Goal: Transaction & Acquisition: Purchase product/service

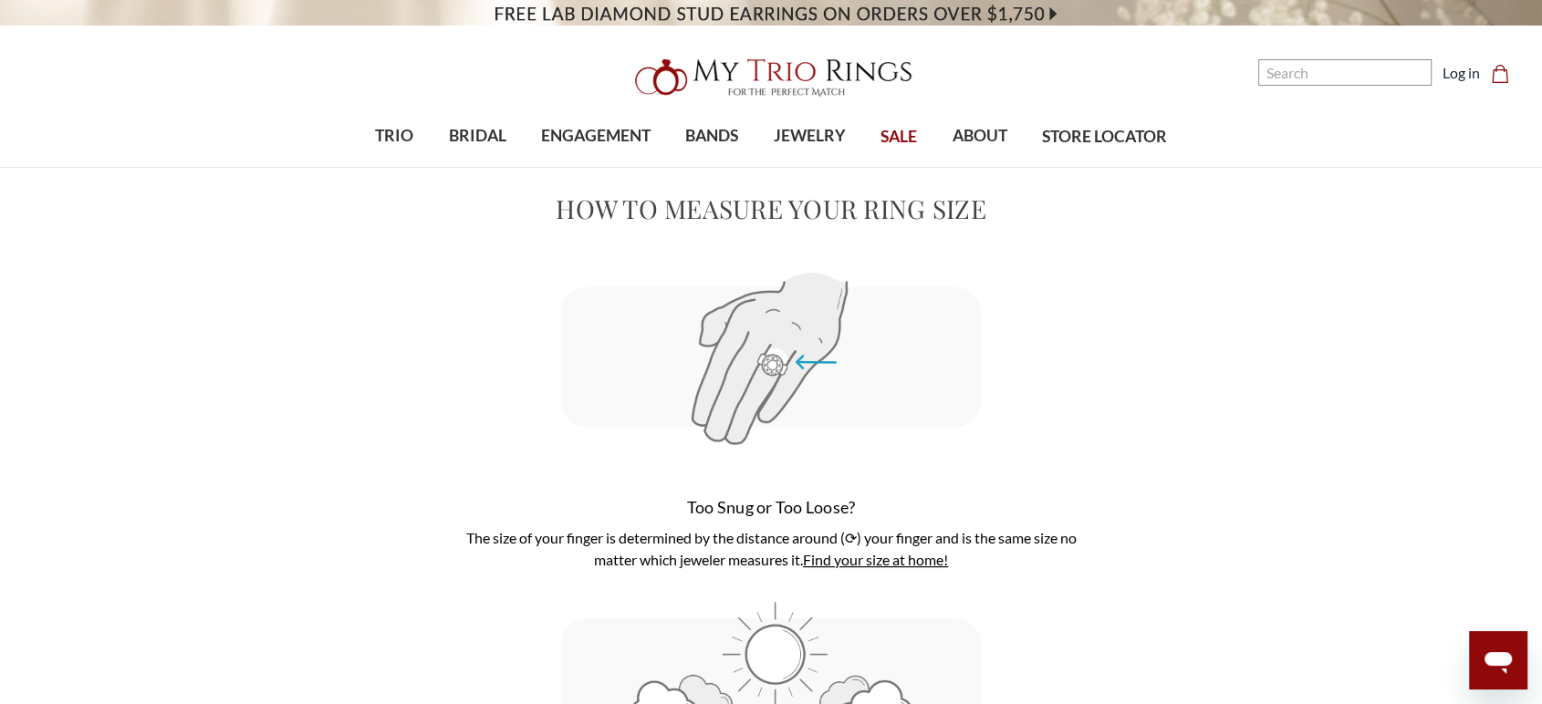
click at [650, 80] on img at bounding box center [771, 77] width 292 height 58
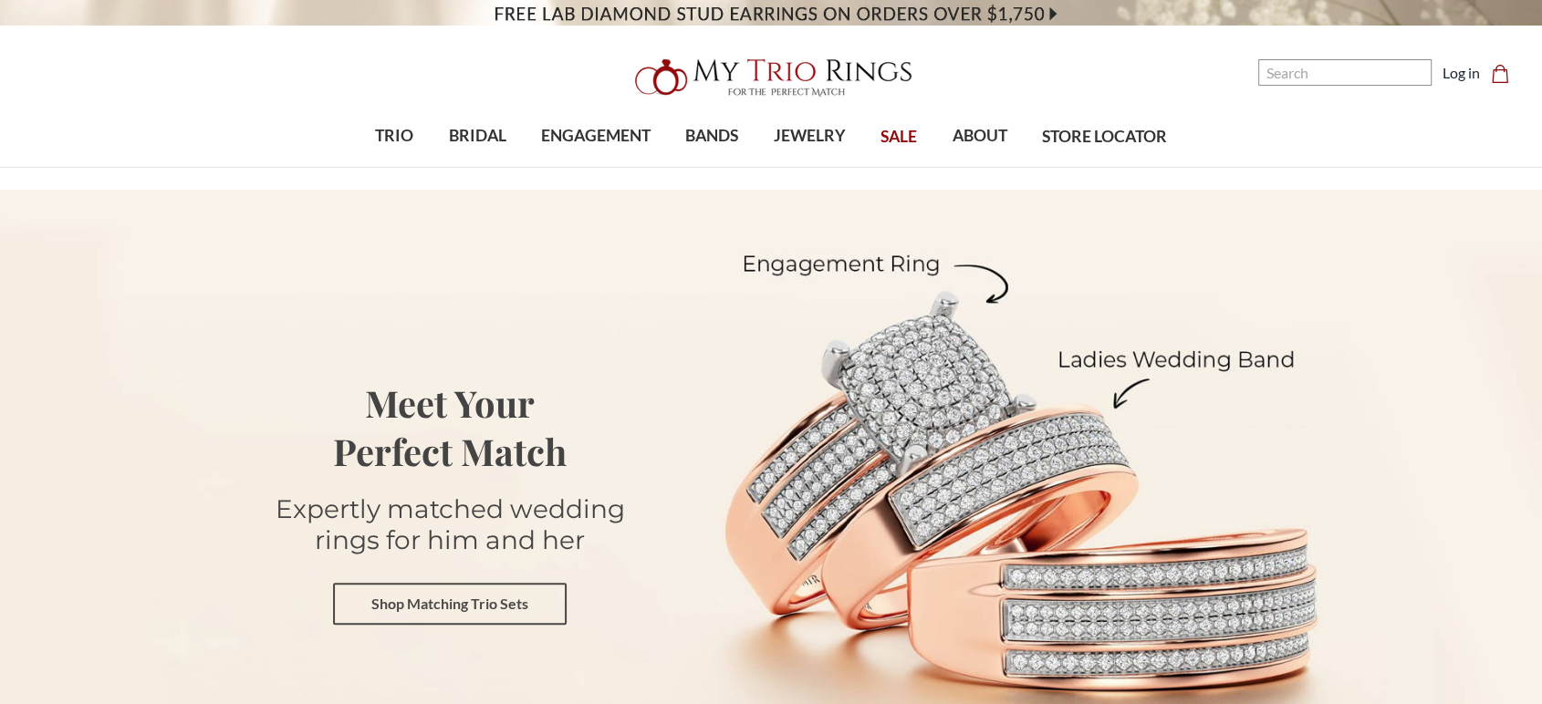
click at [442, 610] on link "Shop Matching Trio Sets" at bounding box center [450, 604] width 234 height 42
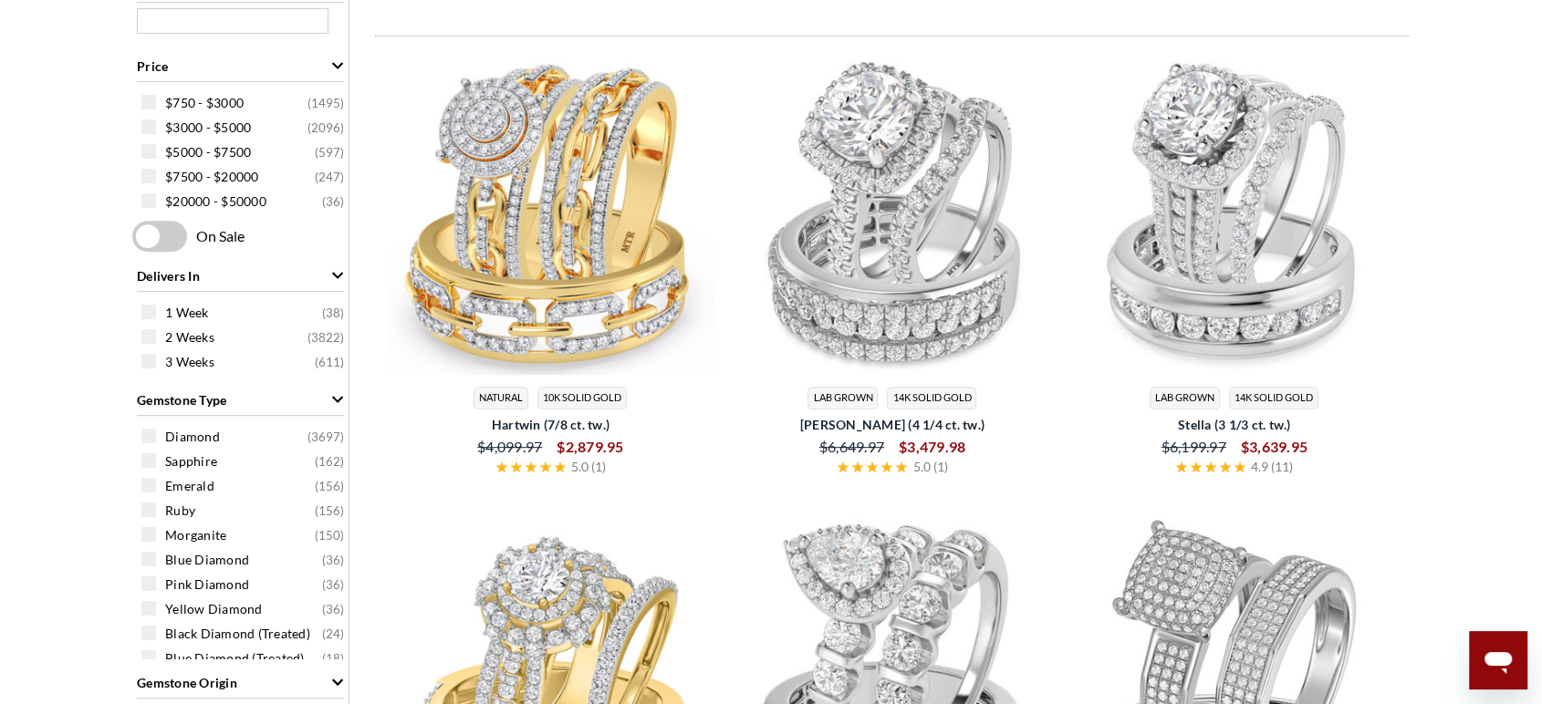
click at [594, 247] on img at bounding box center [551, 212] width 328 height 328
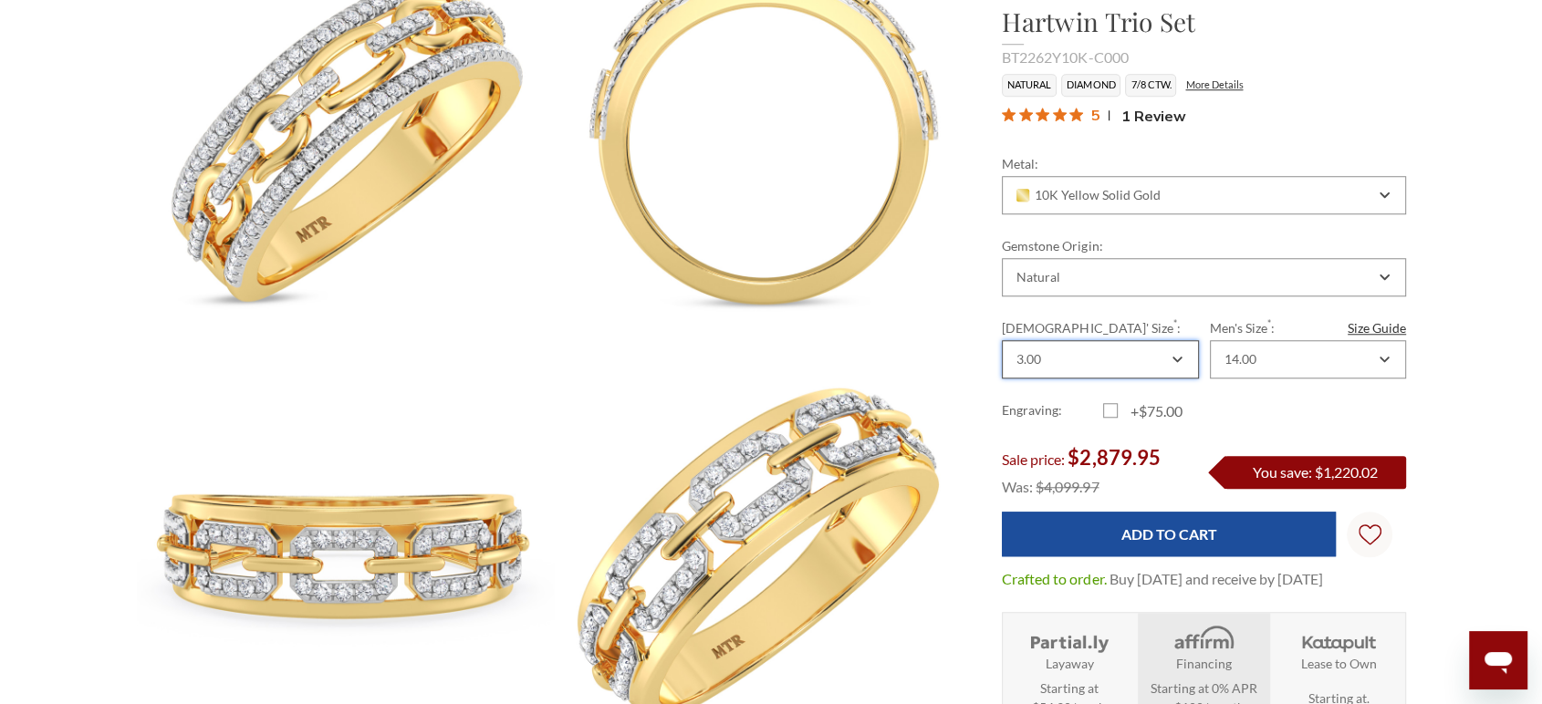
click at [1093, 355] on div "3.00" at bounding box center [1091, 359] width 154 height 15
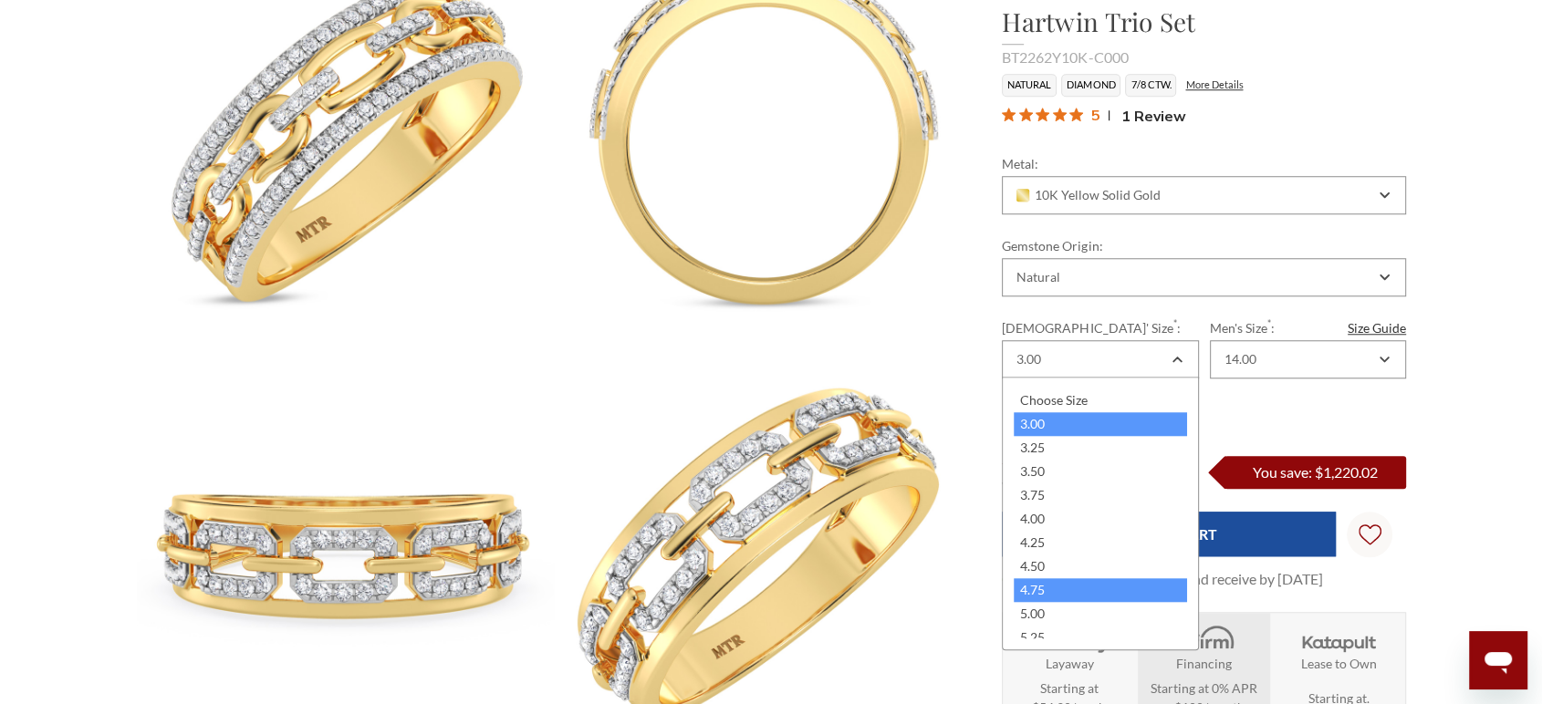
click at [1055, 578] on div "4.75" at bounding box center [1100, 590] width 172 height 24
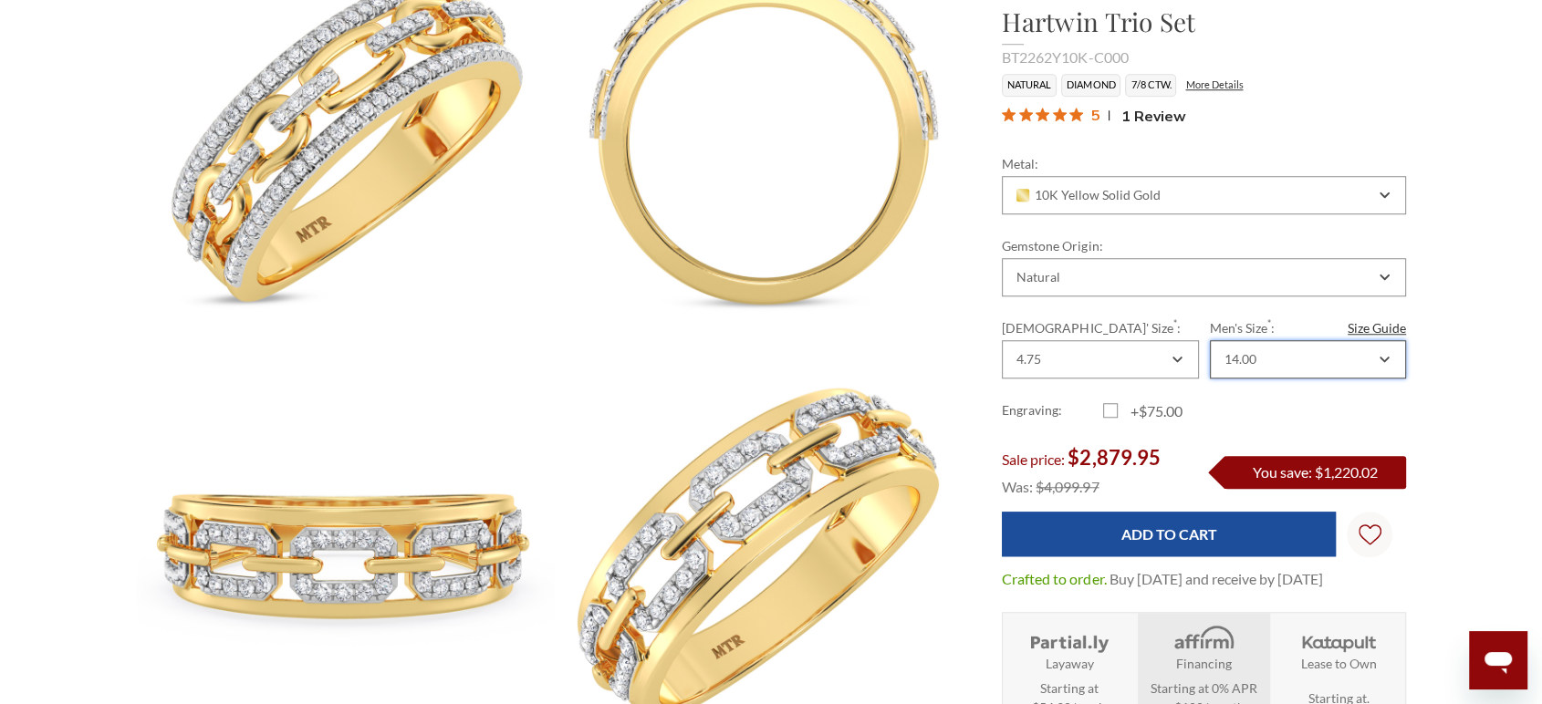
click at [1287, 352] on div "14.00" at bounding box center [1299, 359] width 154 height 15
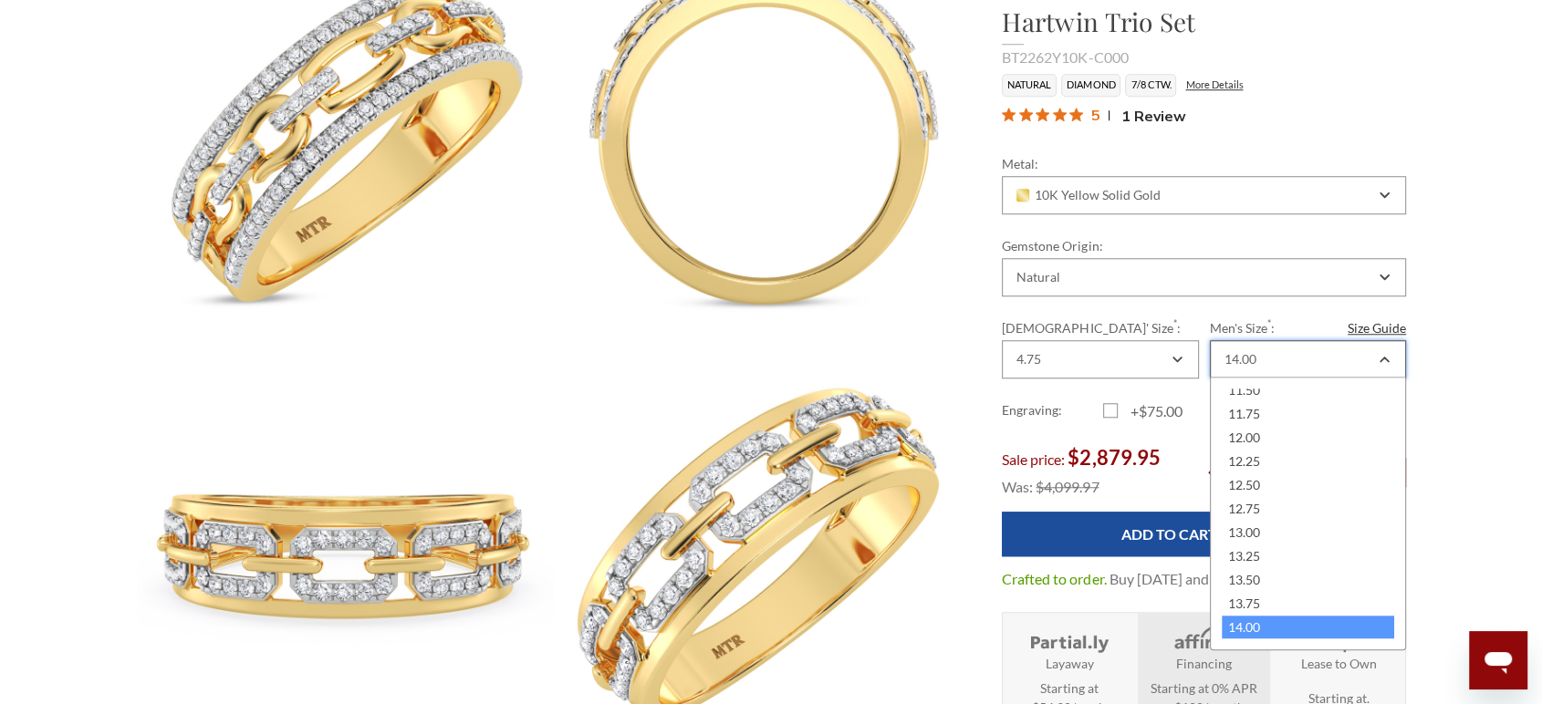
click at [1286, 352] on div "14.00" at bounding box center [1299, 359] width 154 height 15
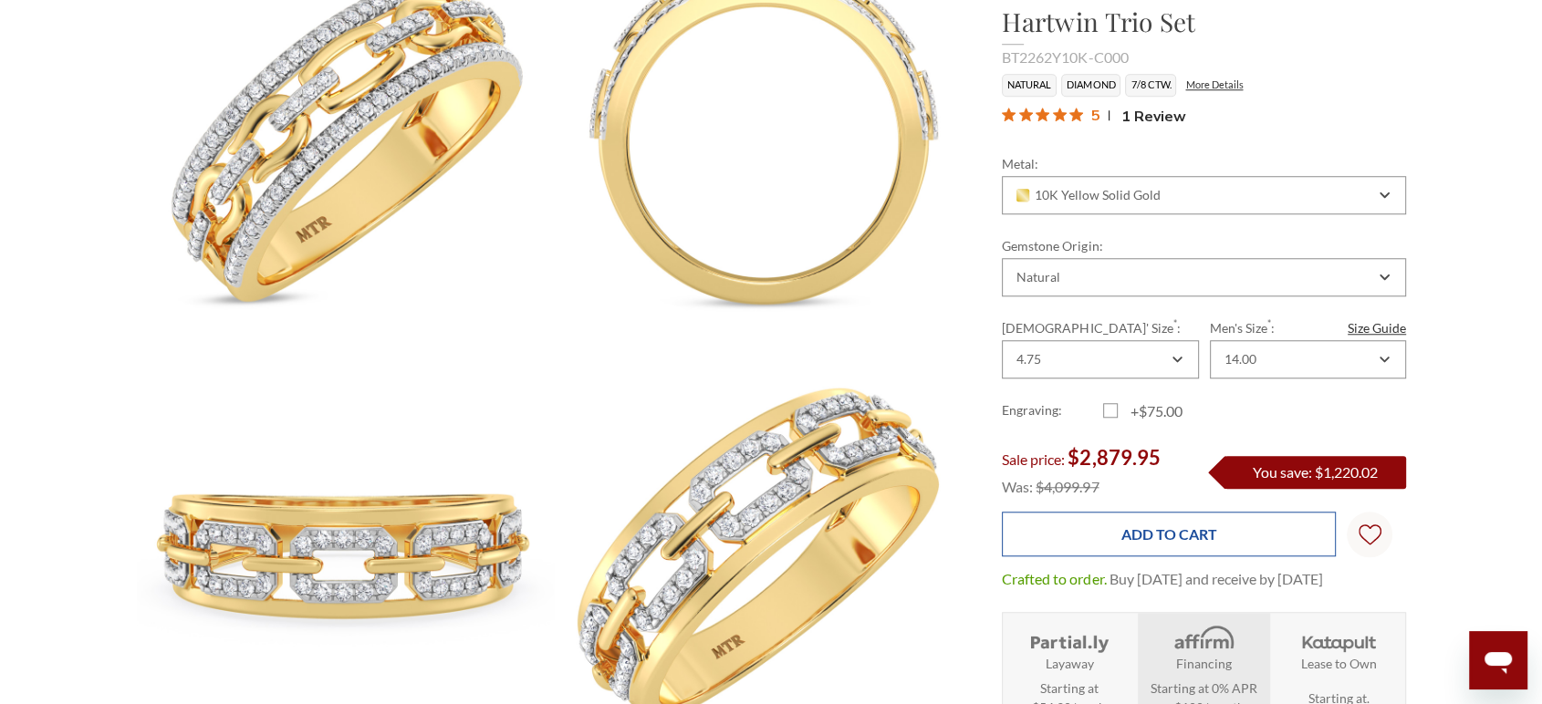
click at [1107, 531] on input "Add to Cart" at bounding box center [1169, 534] width 334 height 45
type input "Add to Cart"
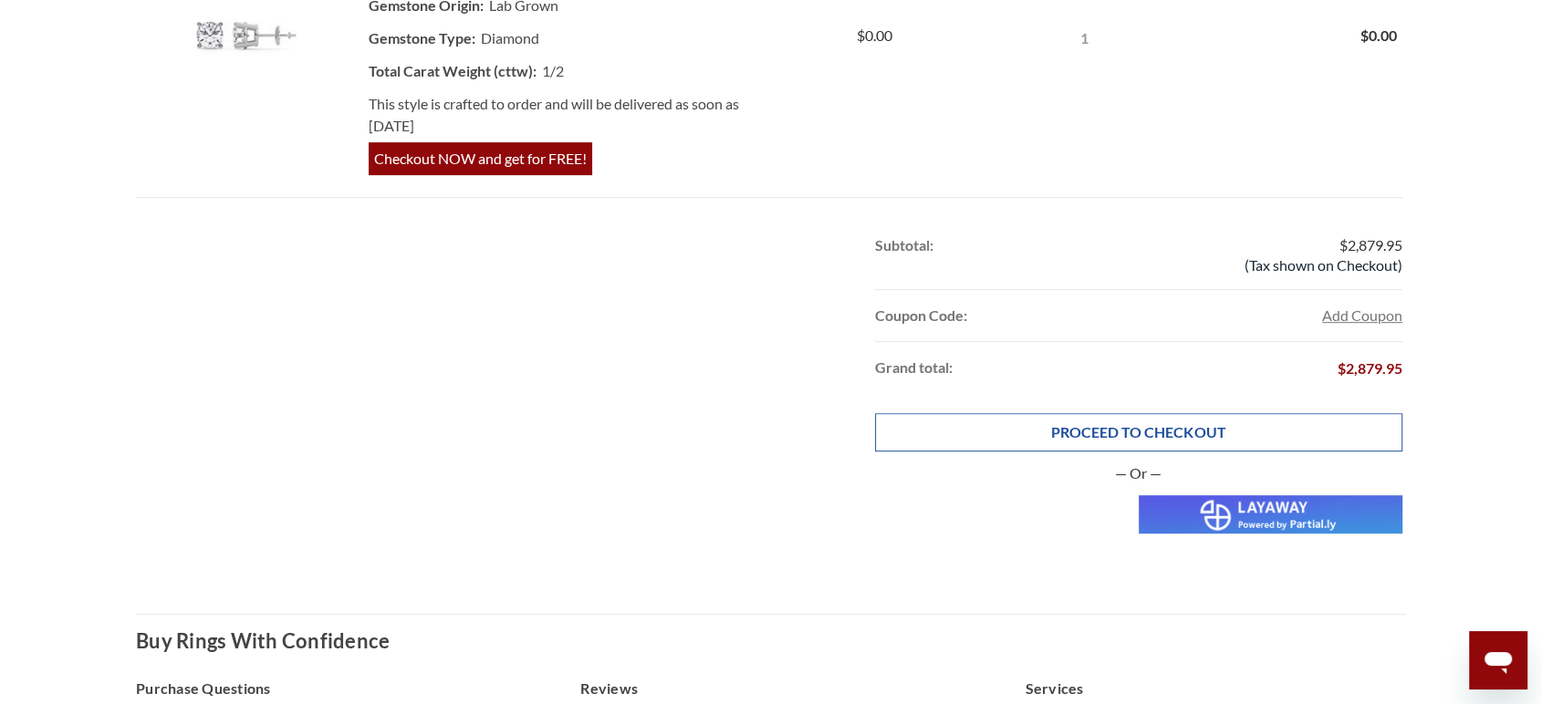
click at [999, 434] on link "PROCEED TO CHECKOUT" at bounding box center [1138, 432] width 527 height 38
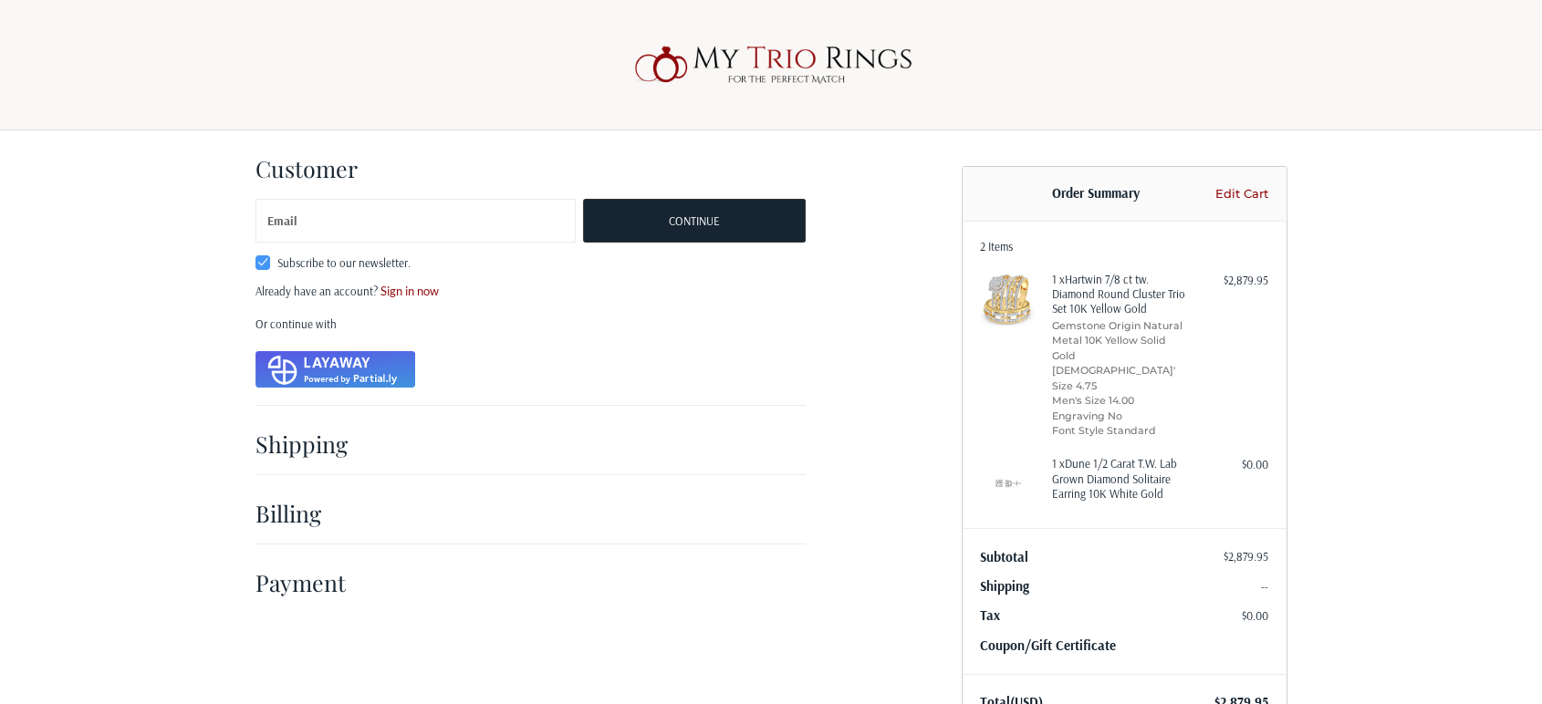
click at [328, 585] on h2 "Payment" at bounding box center [308, 582] width 107 height 28
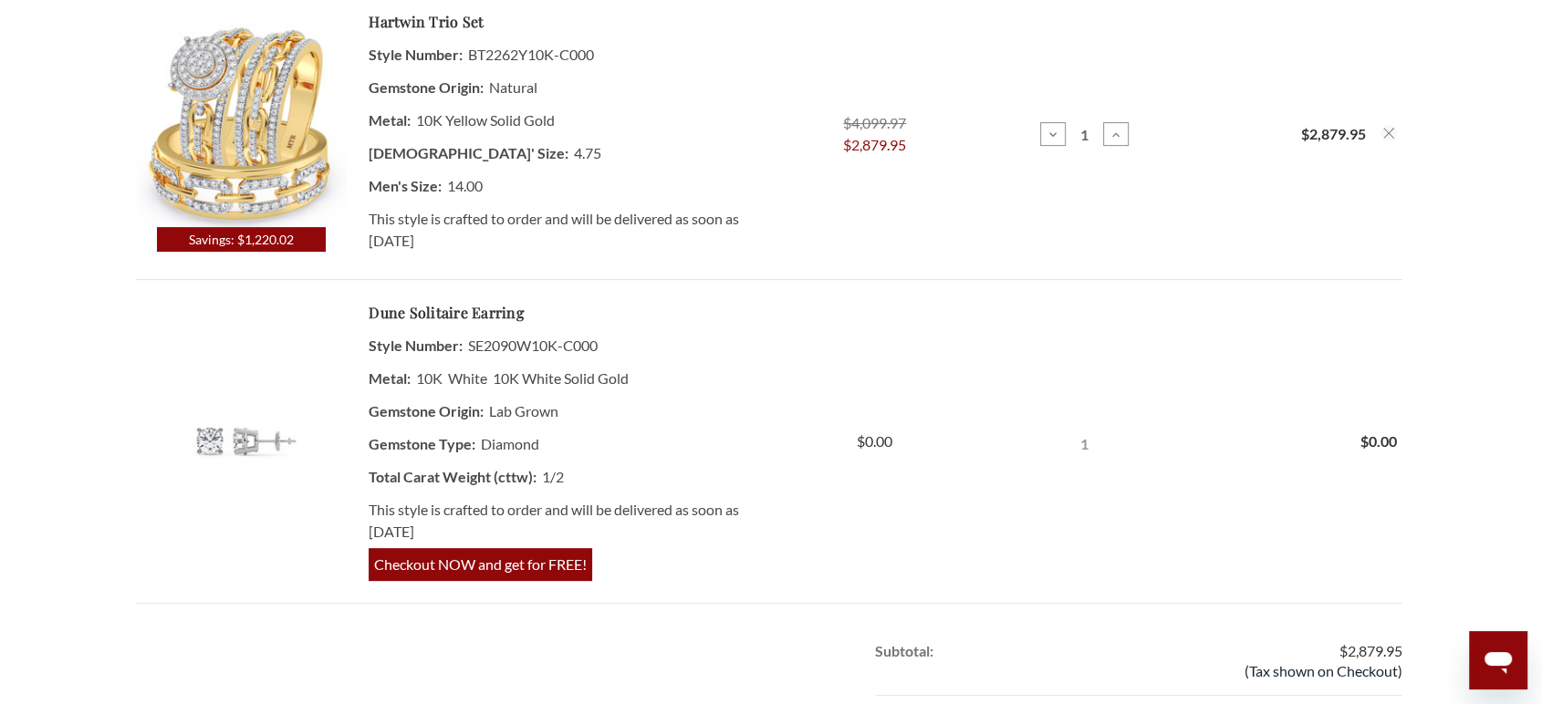
click at [1381, 130] on button "Remove Hartwin 7/8 ct tw. Diamond Round Cluster Trio Set 10K Yellow Gold from c…" at bounding box center [1388, 133] width 16 height 16
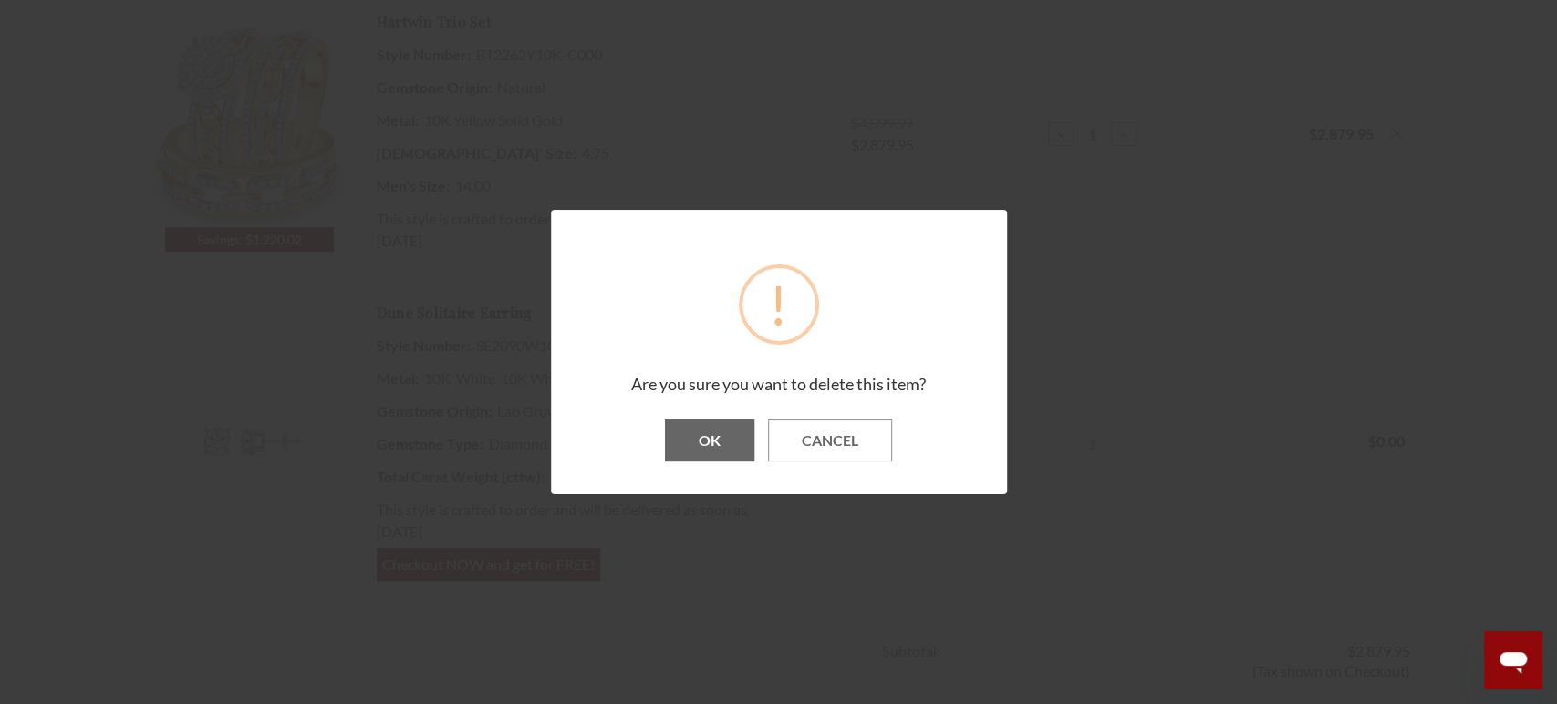
click at [734, 447] on button "OK" at bounding box center [709, 441] width 89 height 42
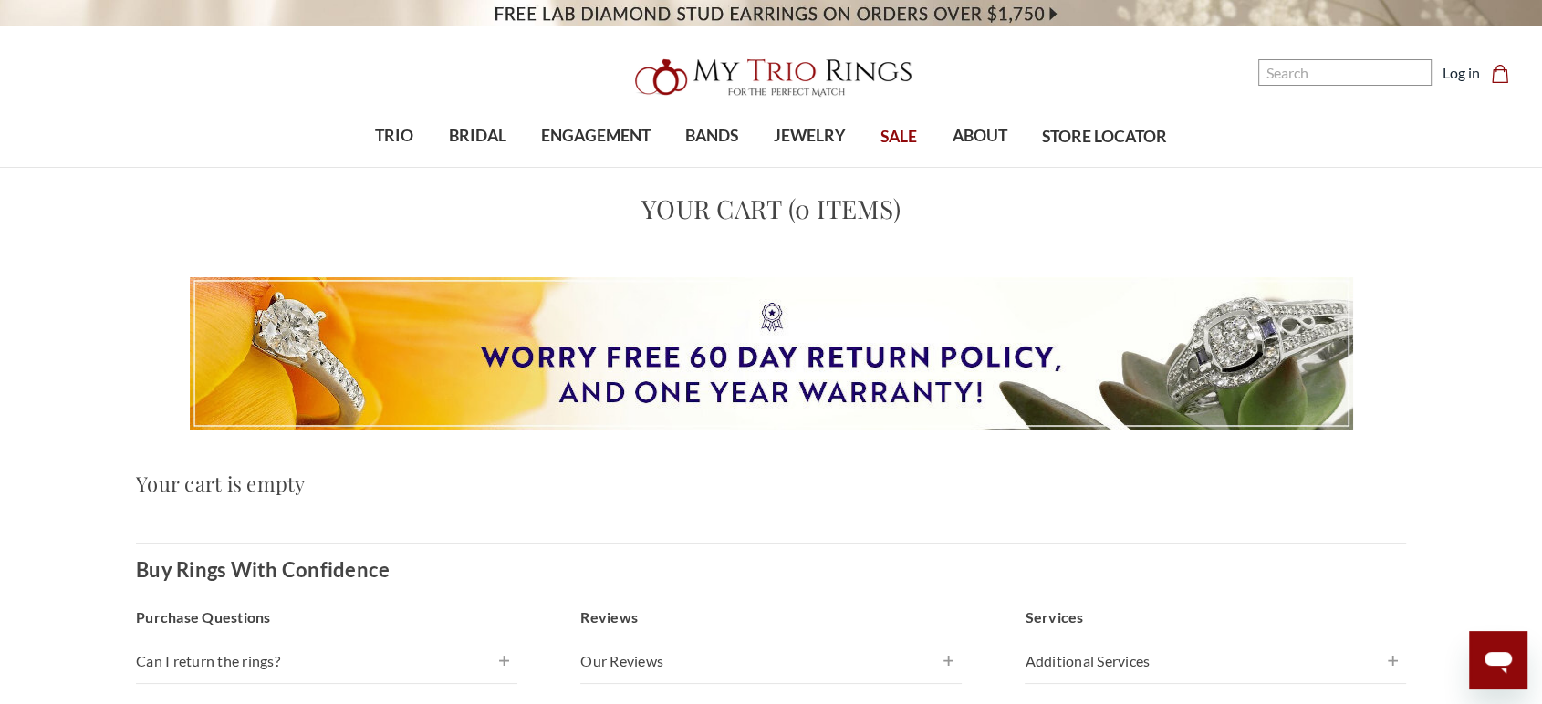
click at [760, 76] on img at bounding box center [771, 77] width 292 height 58
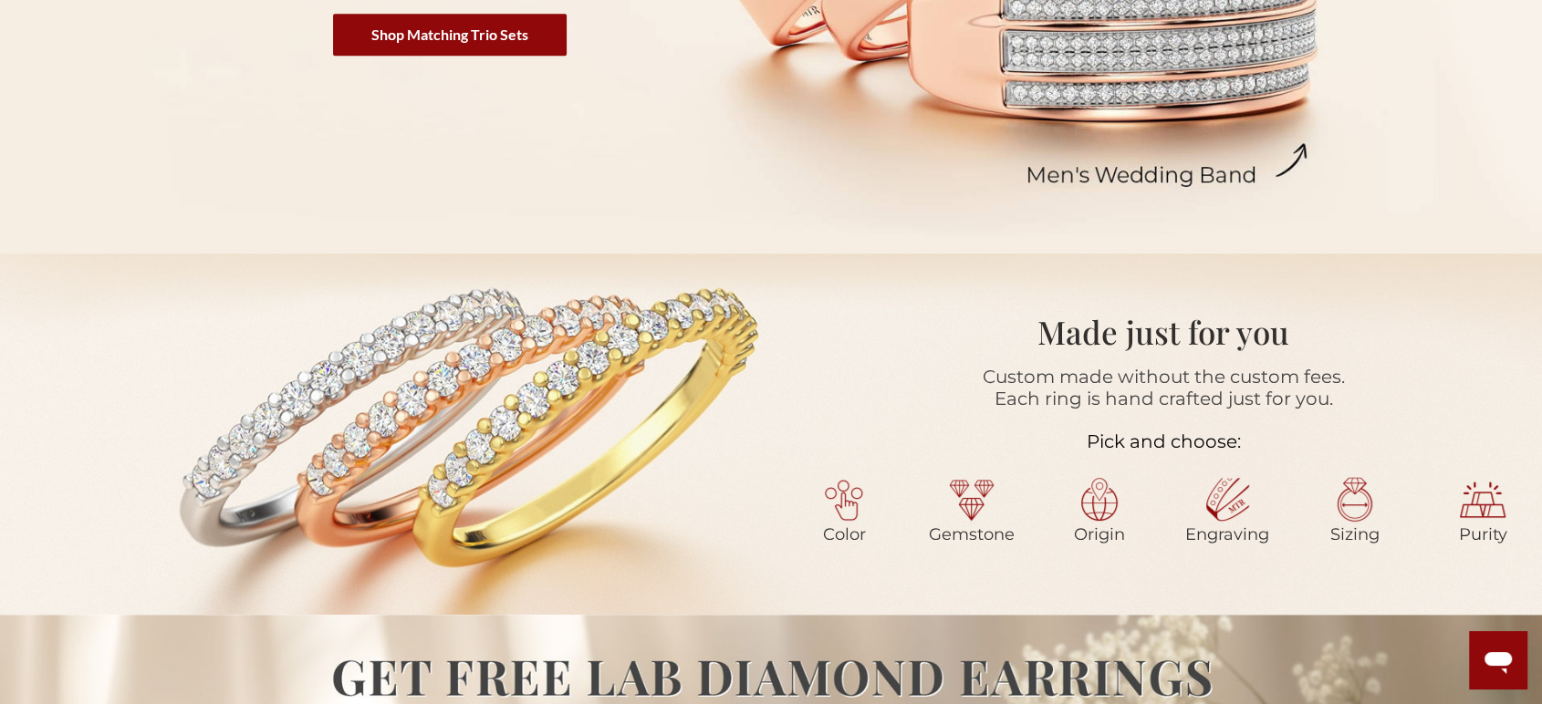
scroll to position [608, 0]
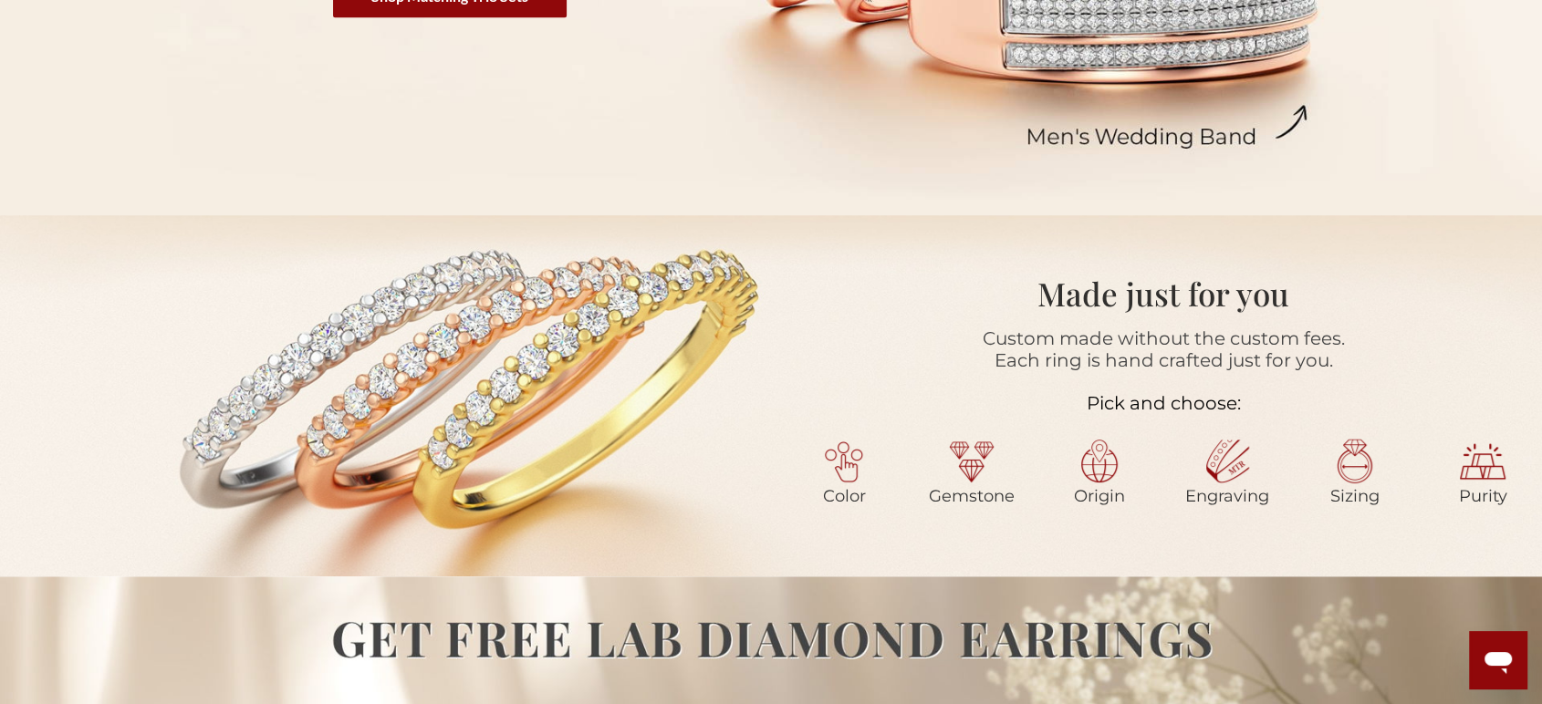
click at [654, 430] on div at bounding box center [378, 396] width 757 height 270
click at [540, 369] on div at bounding box center [378, 396] width 757 height 270
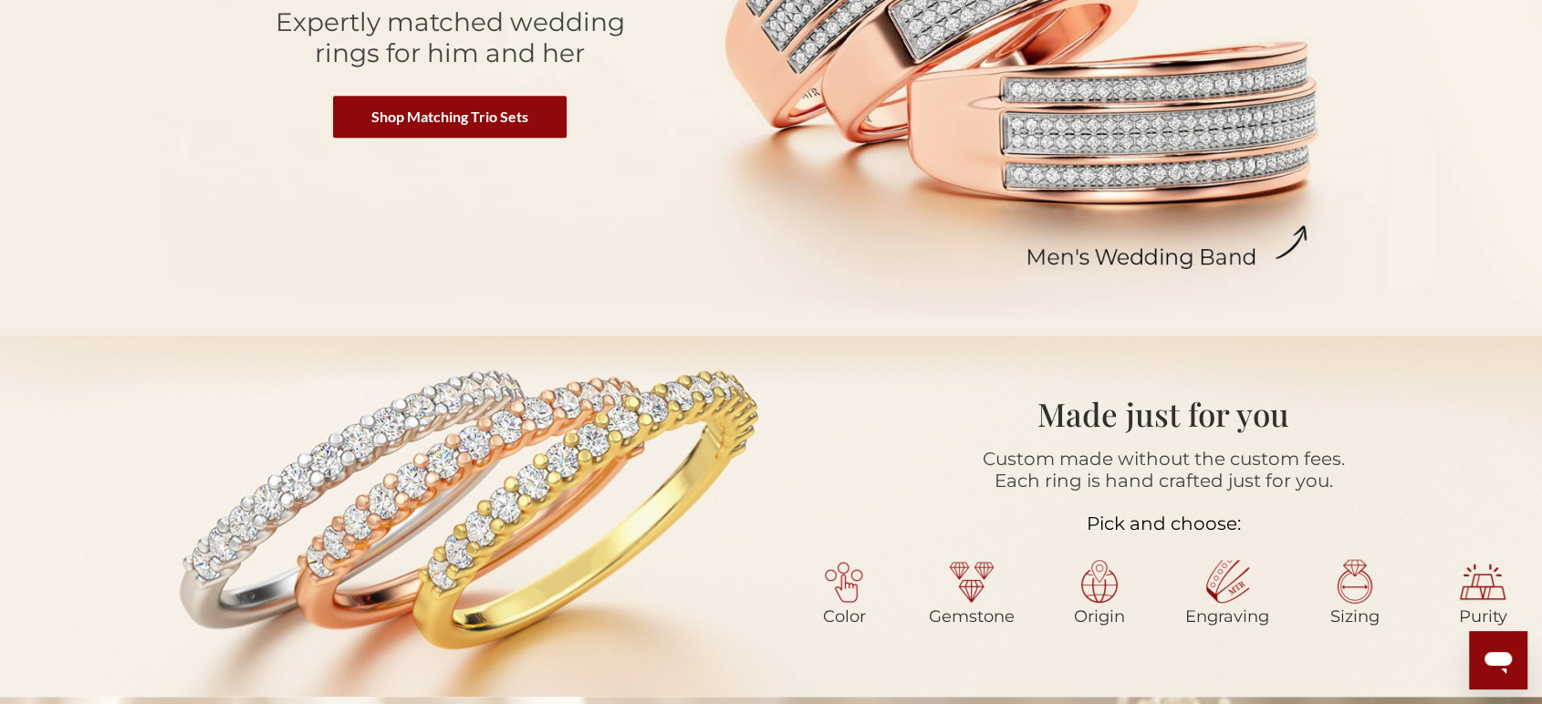
scroll to position [304, 0]
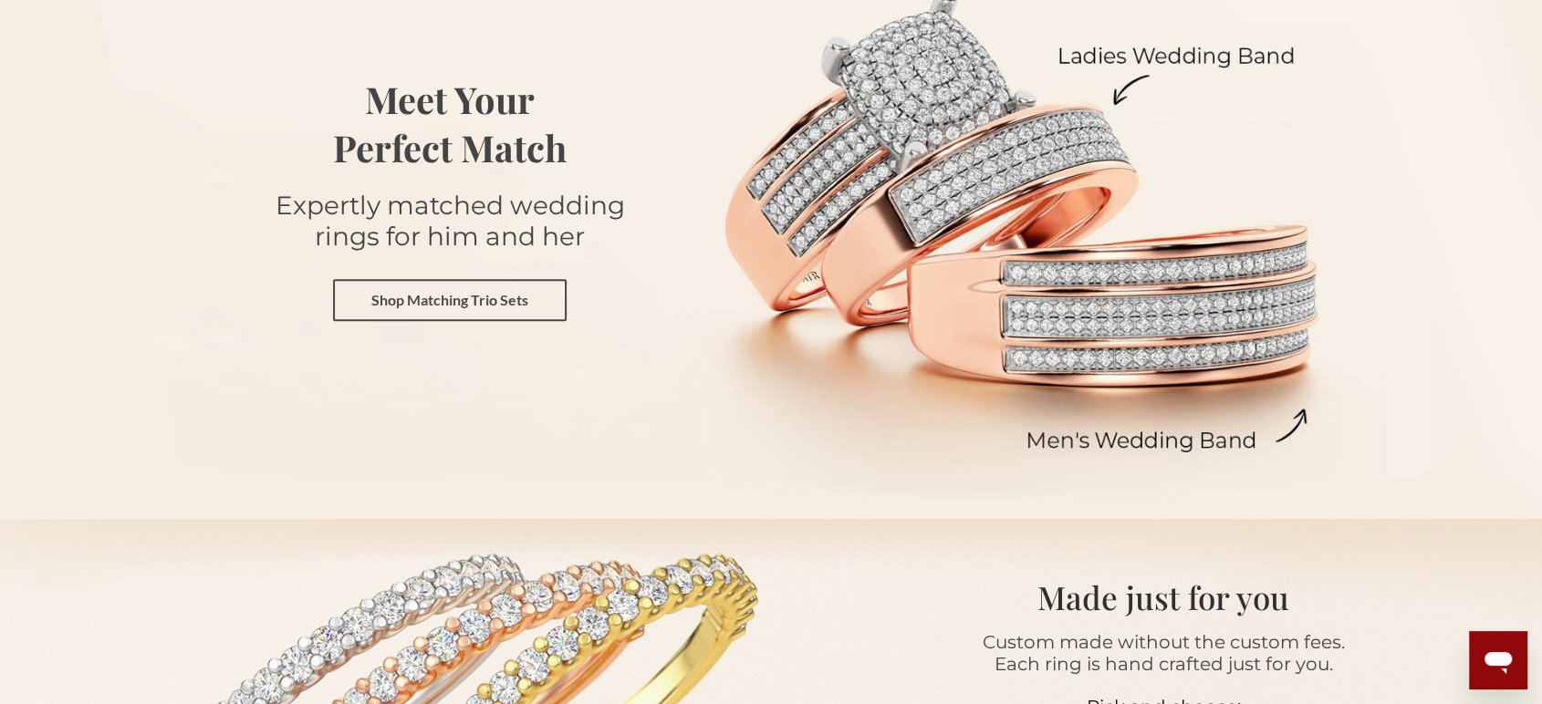
click at [504, 290] on link "Shop Matching Trio Sets" at bounding box center [450, 300] width 234 height 42
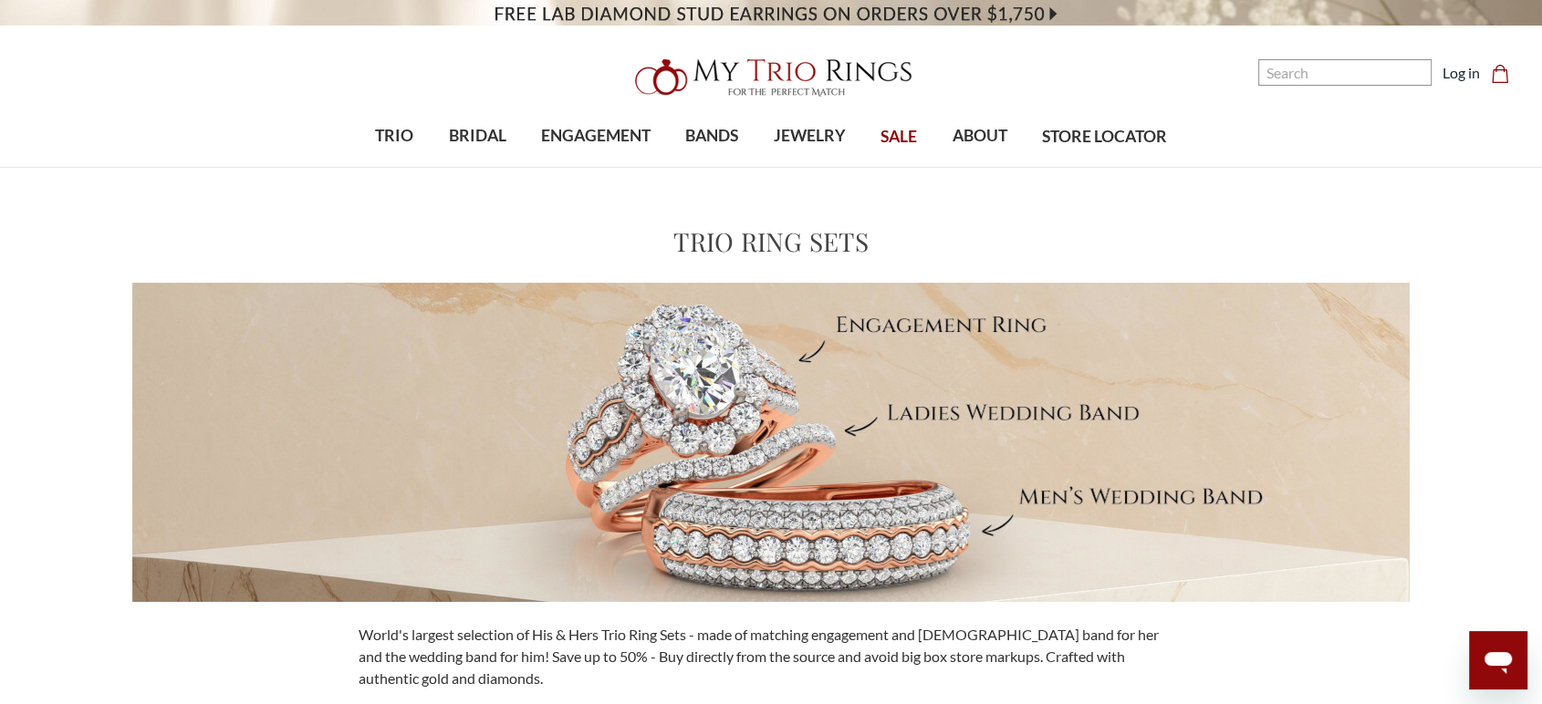
drag, startPoint x: 782, startPoint y: 83, endPoint x: 779, endPoint y: 93, distance: 10.4
click at [782, 83] on img at bounding box center [771, 77] width 292 height 58
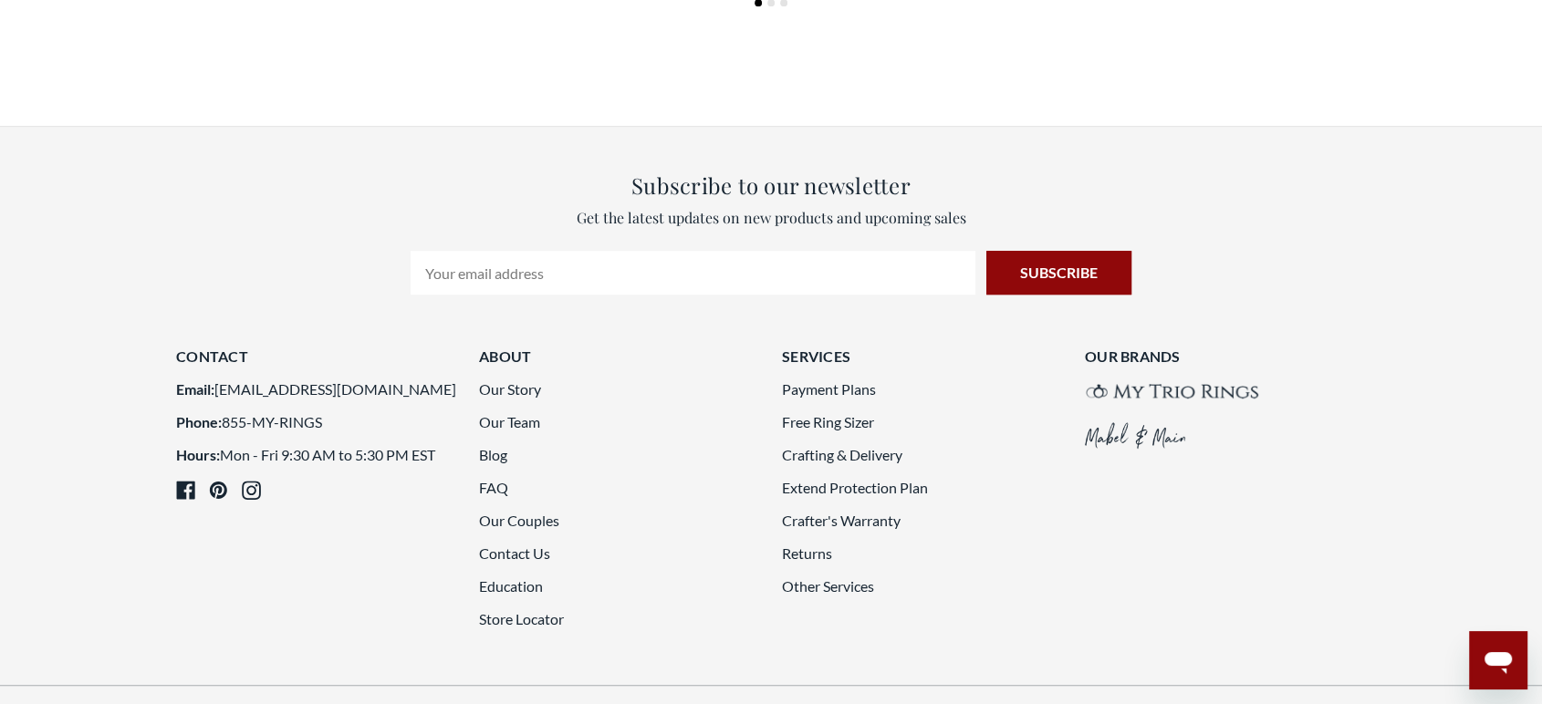
scroll to position [8066, 0]
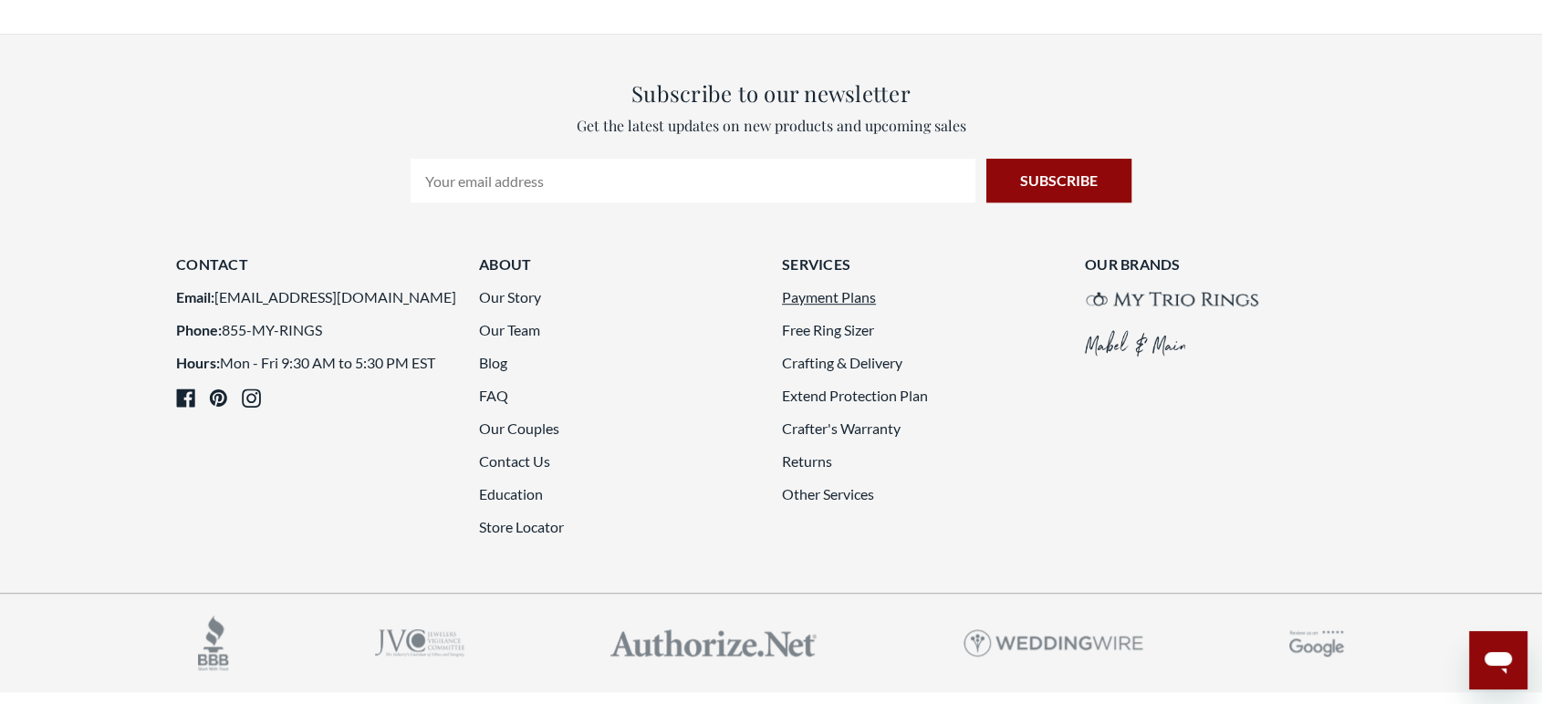
click at [835, 288] on link "Payment Plans" at bounding box center [829, 296] width 94 height 17
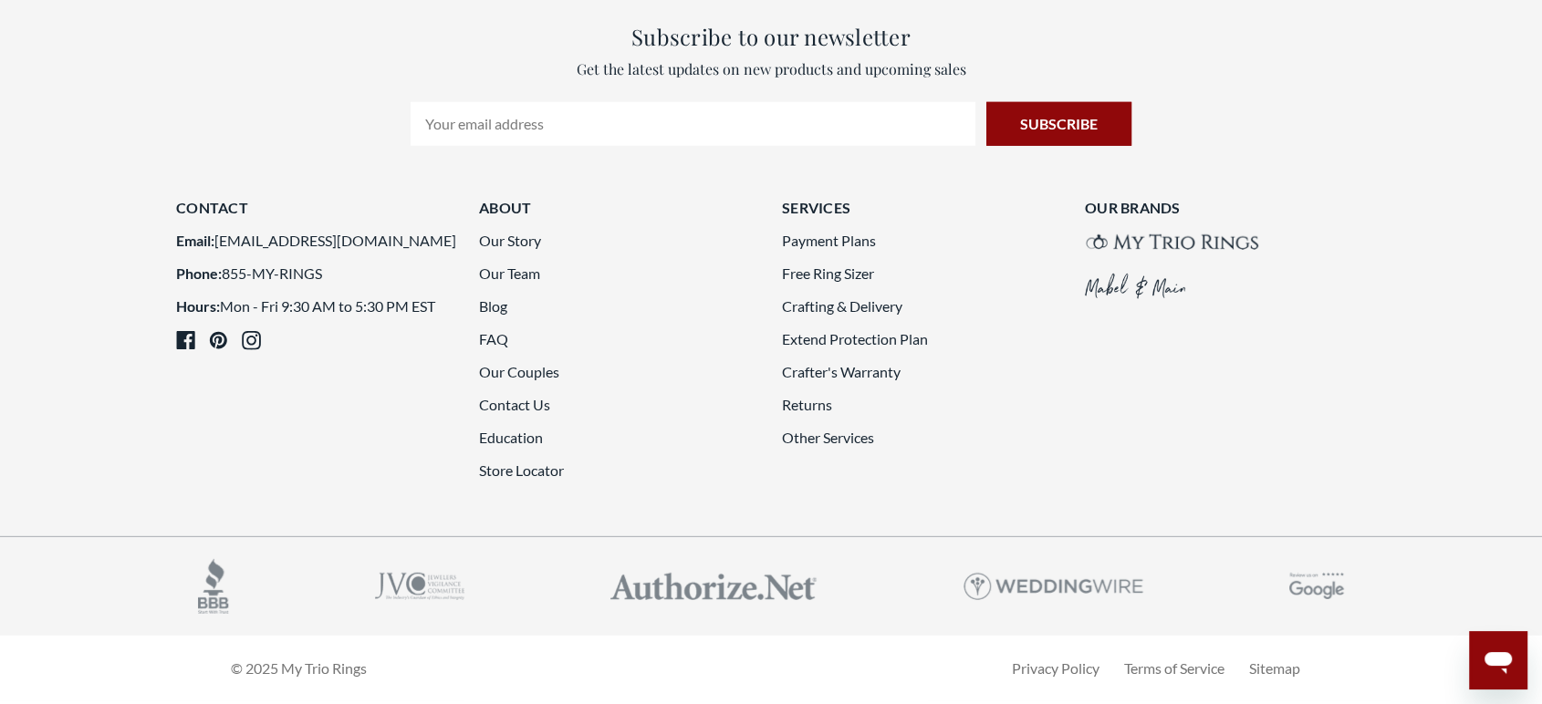
drag, startPoint x: 1547, startPoint y: 89, endPoint x: 1546, endPoint y: 747, distance: 658.7
click at [847, 429] on link "Other Services" at bounding box center [828, 437] width 92 height 17
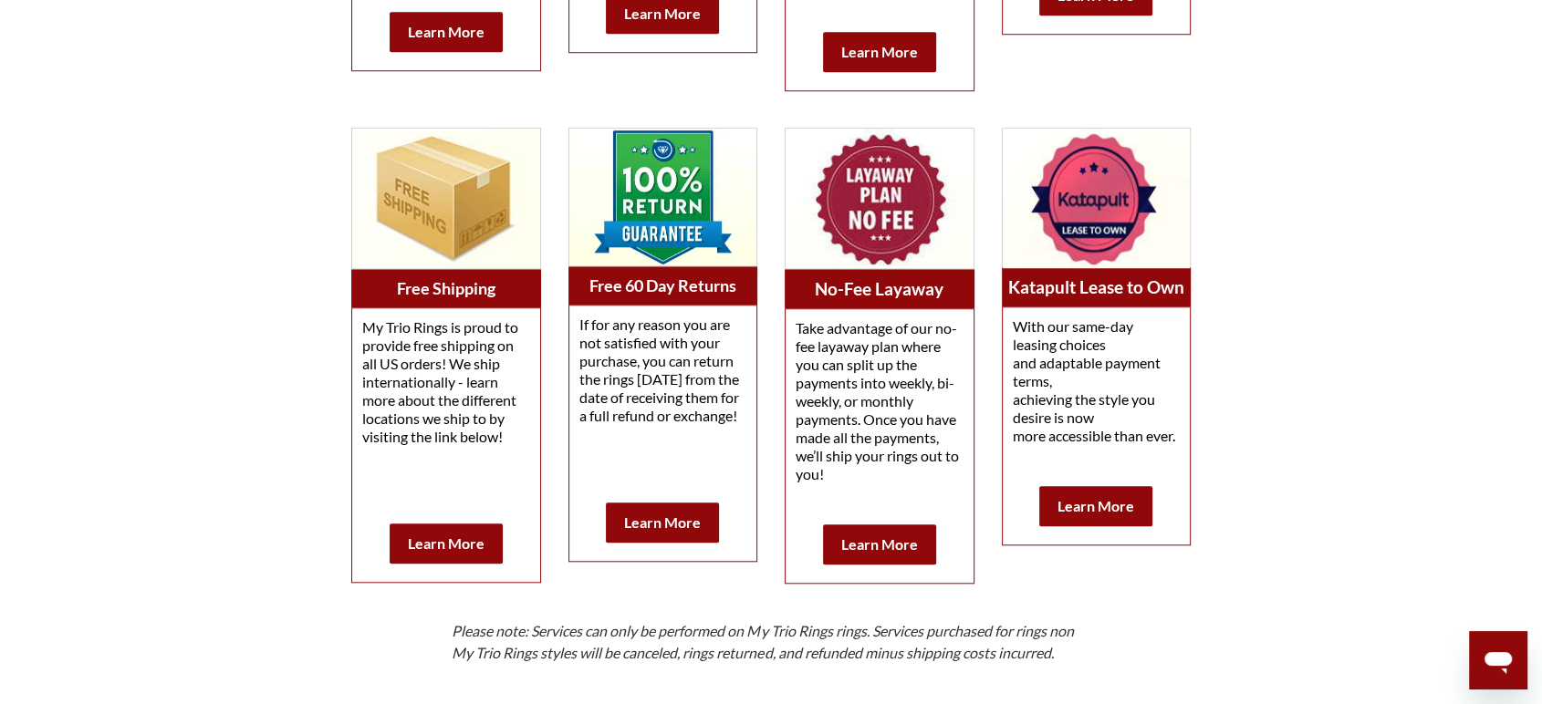
drag, startPoint x: 1547, startPoint y: 99, endPoint x: 1556, endPoint y: 437, distance: 338.6
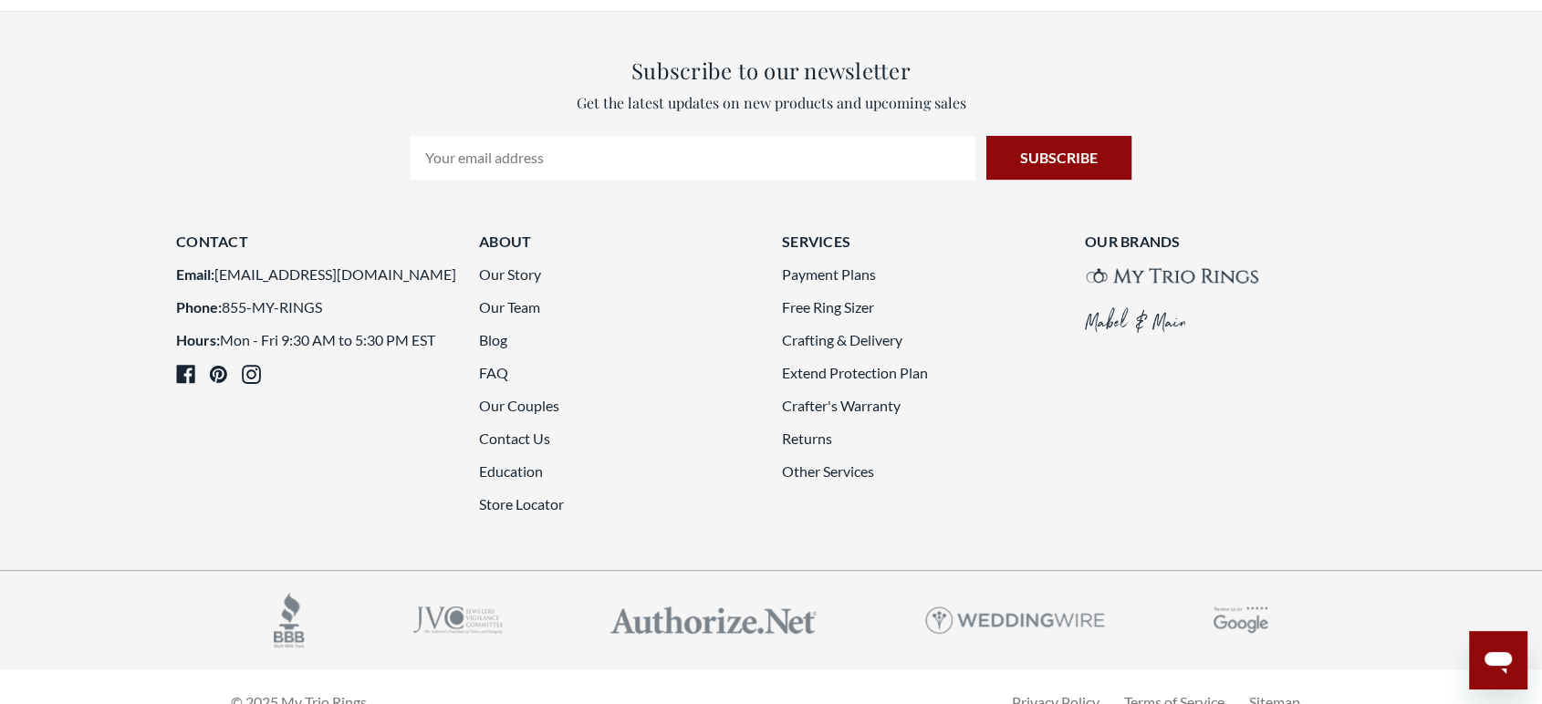
scroll to position [7304, 0]
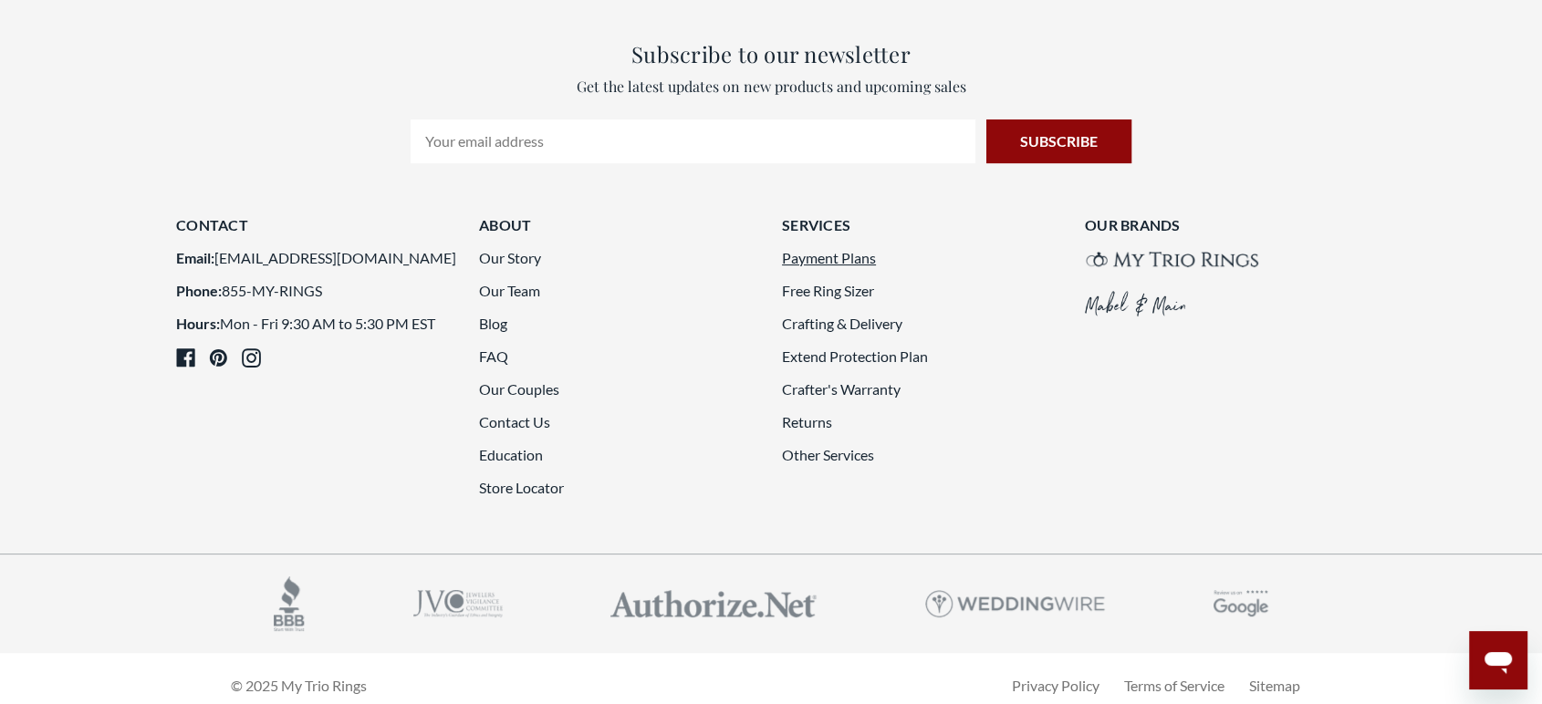
click at [858, 249] on link "Payment Plans" at bounding box center [829, 257] width 94 height 17
